Goal: Find specific page/section: Find specific page/section

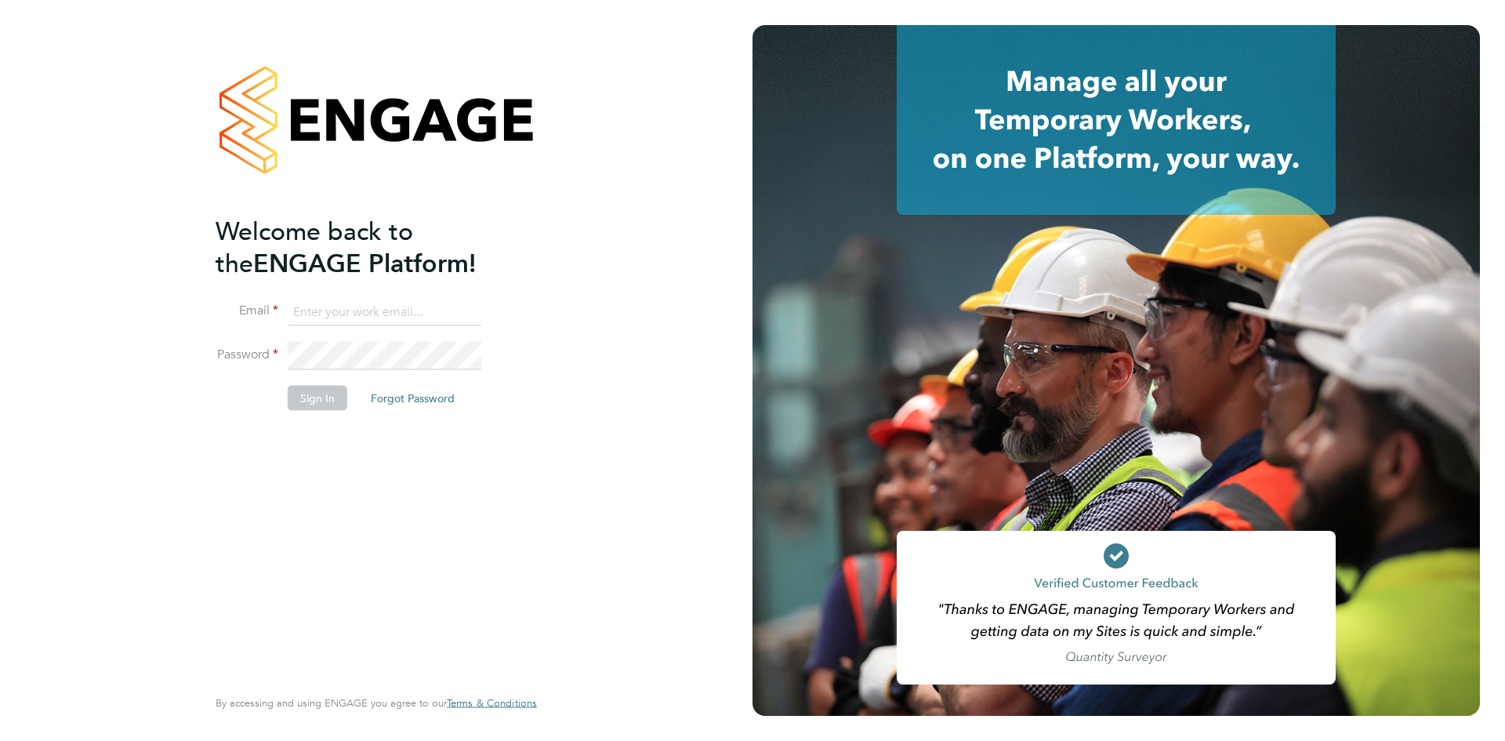
type input "michelle.aldridge@adore-recruitment.co.uk"
click at [307, 400] on button "Sign In" at bounding box center [318, 398] width 60 height 25
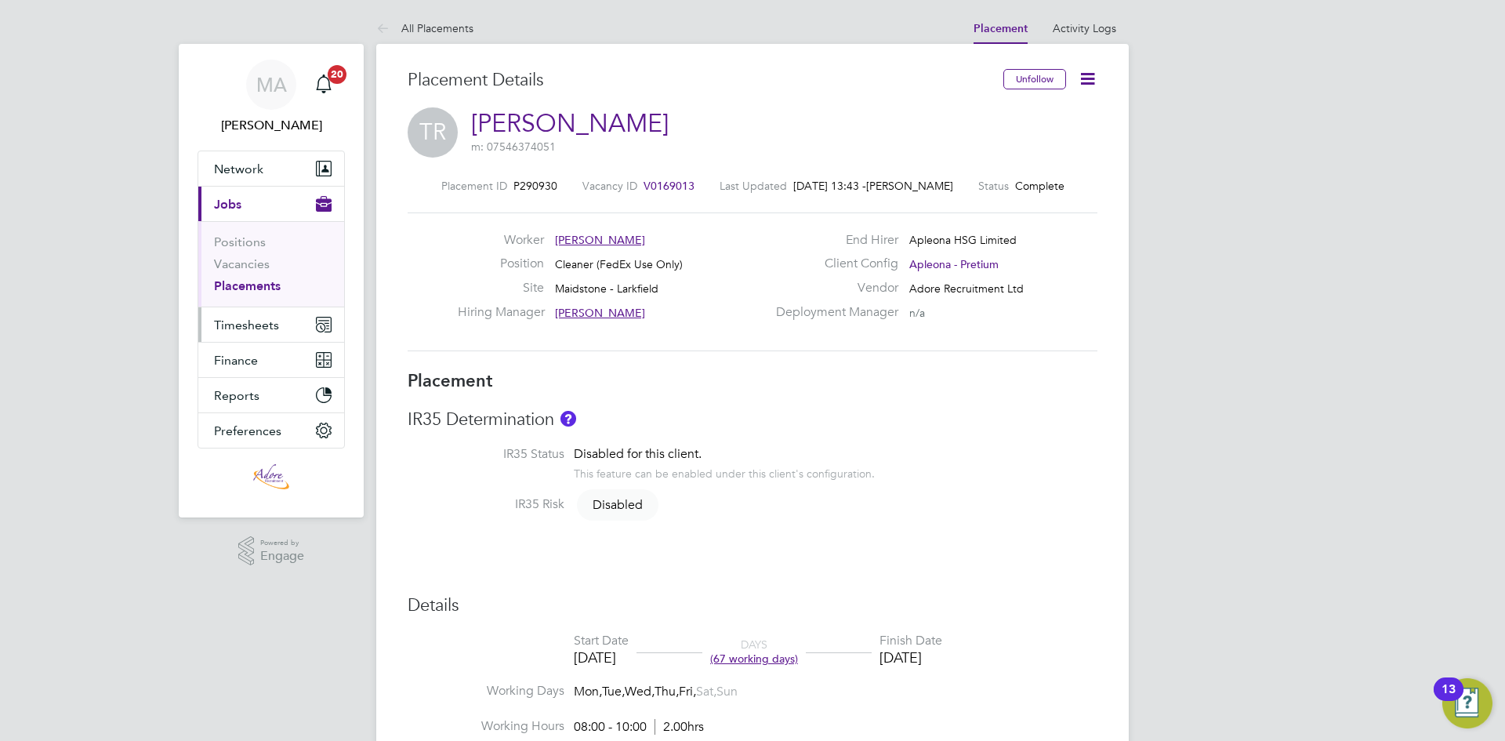
click at [246, 322] on span "Timesheets" at bounding box center [246, 324] width 65 height 15
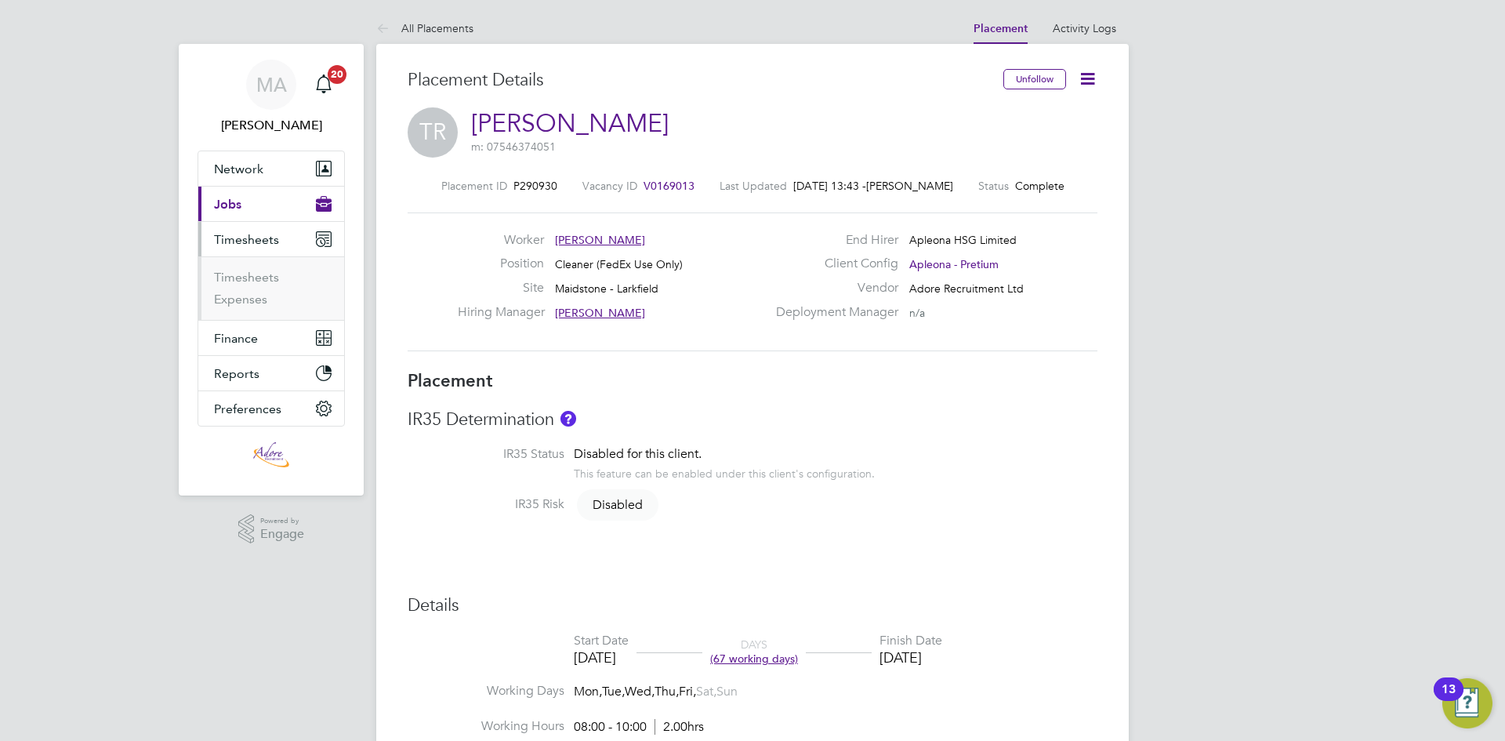
click at [222, 202] on span "Jobs" at bounding box center [227, 204] width 27 height 15
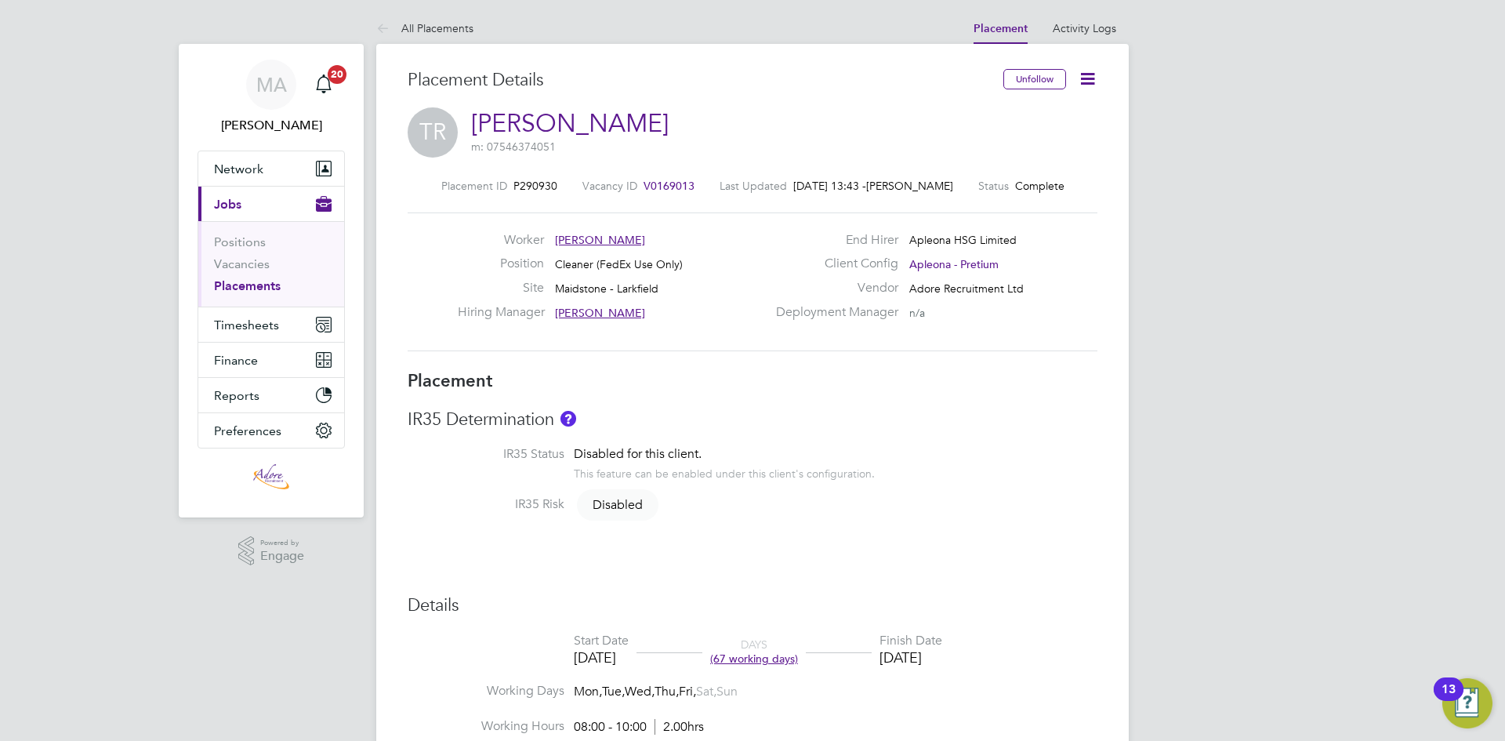
click at [237, 292] on link "Placements" at bounding box center [247, 285] width 67 height 15
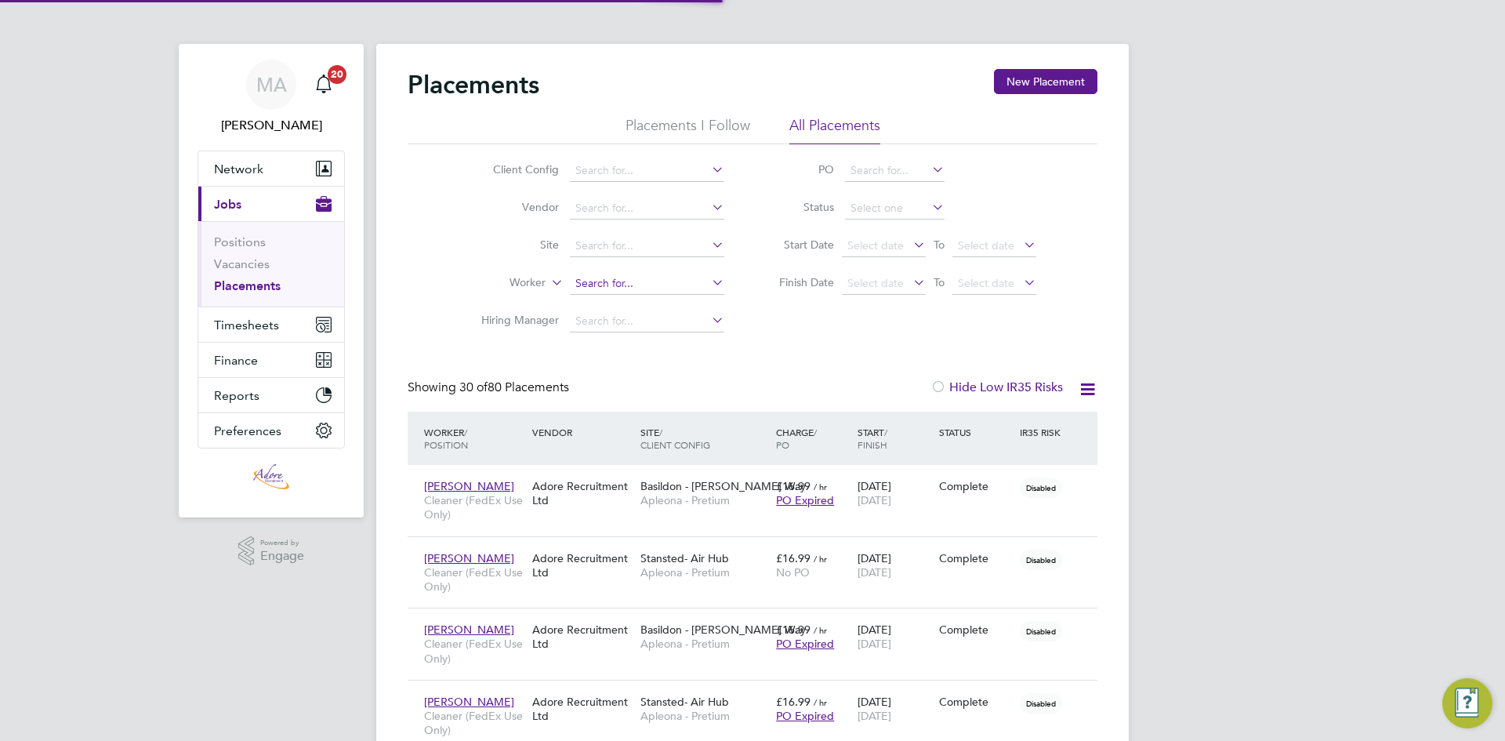
scroll to position [8, 8]
click at [611, 283] on input at bounding box center [647, 284] width 154 height 22
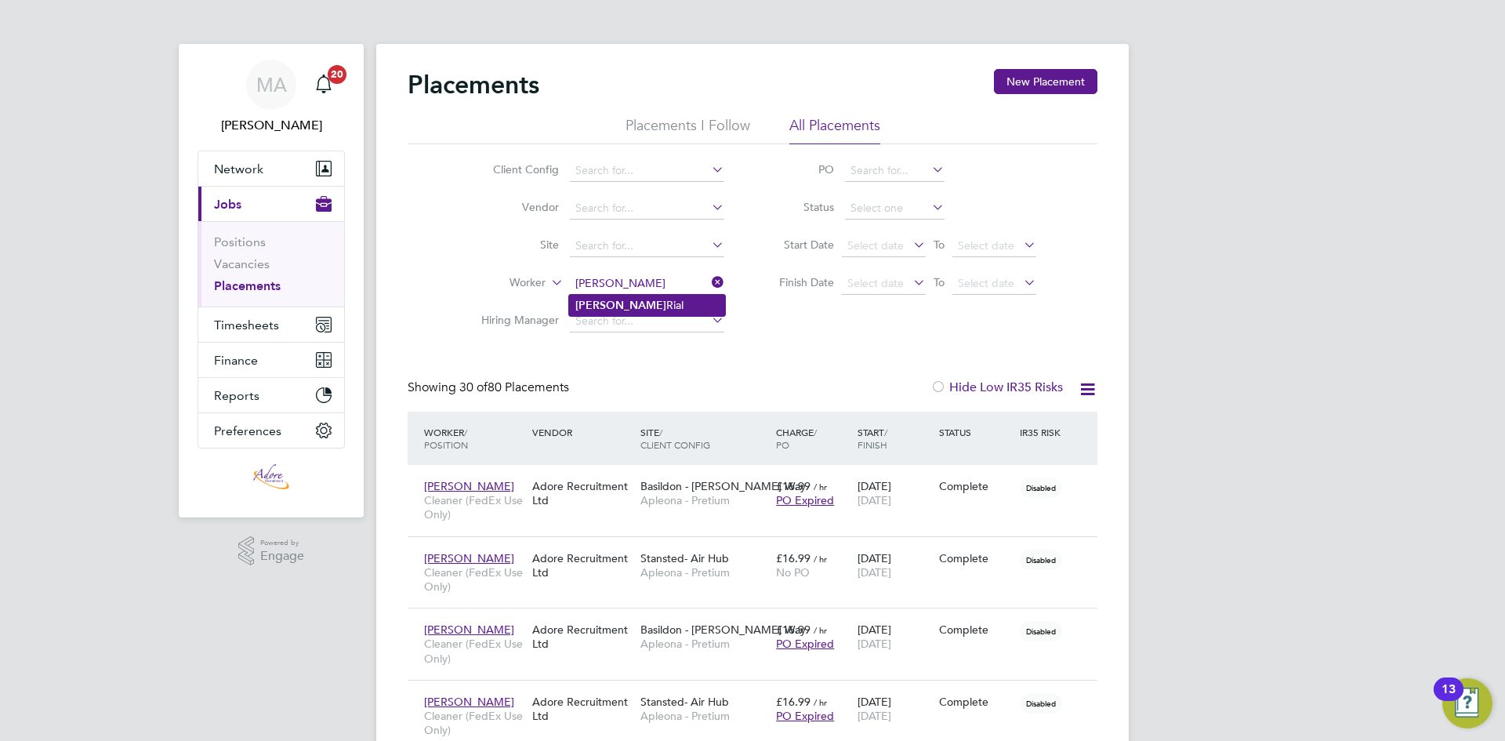
click at [611, 300] on li "[PERSON_NAME]" at bounding box center [647, 305] width 156 height 21
type input "[PERSON_NAME]"
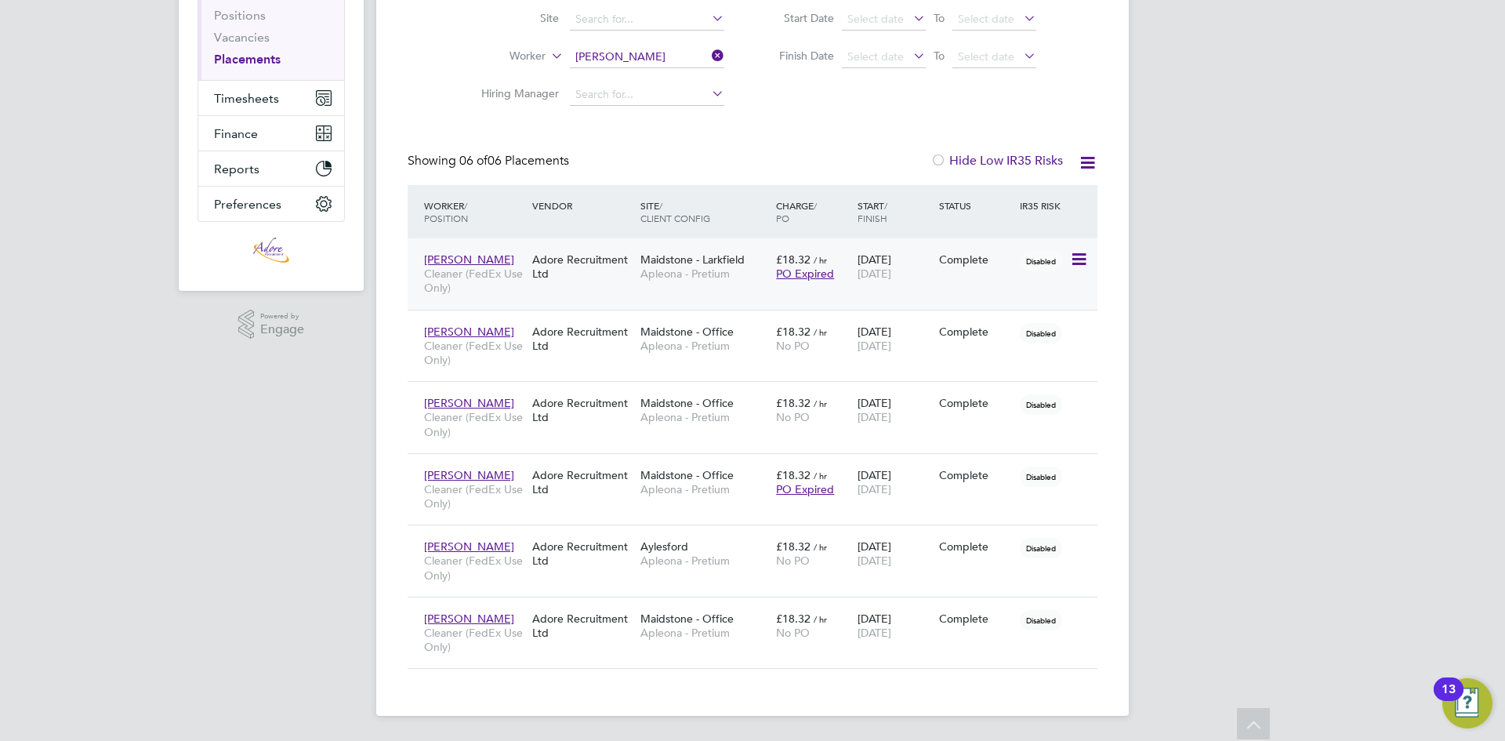
click at [727, 274] on span "Apleona - Pretium" at bounding box center [704, 274] width 128 height 14
